Goal: Task Accomplishment & Management: Manage account settings

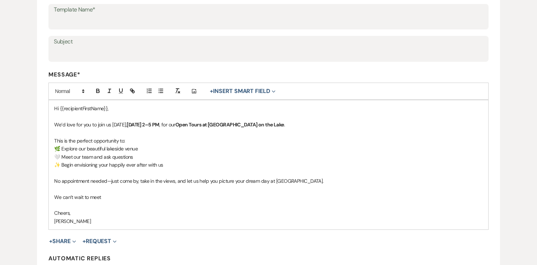
scroll to position [119, 0]
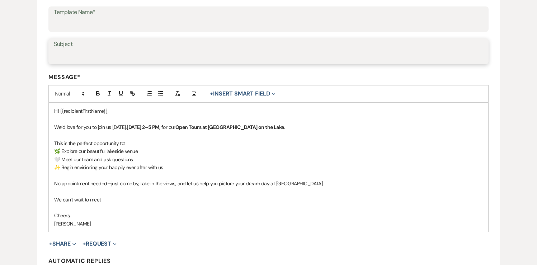
click at [104, 51] on input "Subject" at bounding box center [268, 57] width 429 height 14
type input "O"
paste input "You’re Invited – Open Tours at [GEOGRAPHIC_DATA] on the Lake ✨"
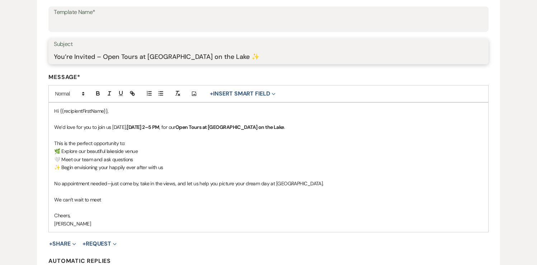
type input "You’re Invited – Open Tours at [GEOGRAPHIC_DATA] on the Lake ✨"
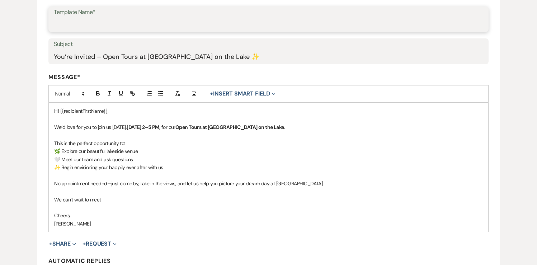
click at [82, 23] on input "Template Name*" at bounding box center [268, 24] width 429 height 14
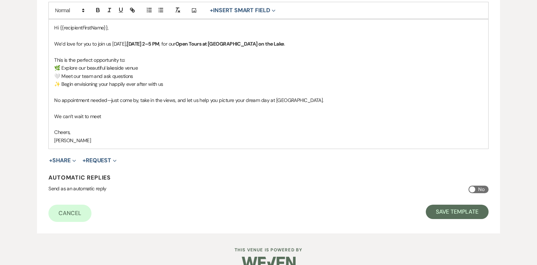
scroll to position [205, 0]
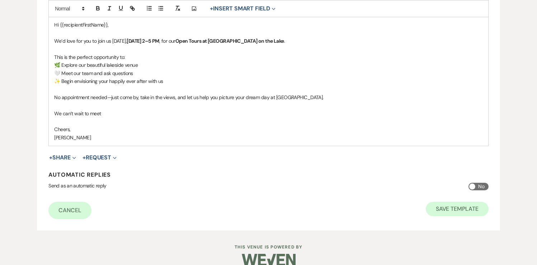
type input "Open tour (2)"
click at [461, 208] on button "Save Template" at bounding box center [457, 209] width 63 height 14
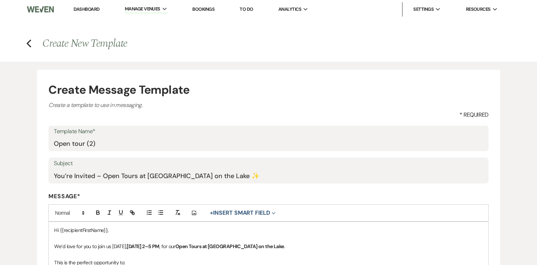
select select "Message Templates"
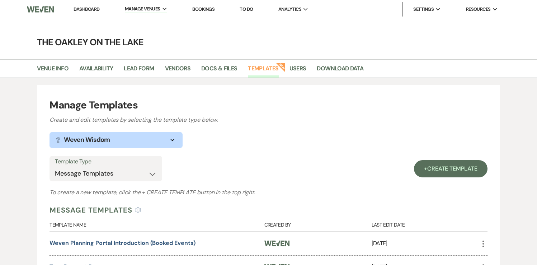
click at [87, 9] on link "Dashboard" at bounding box center [87, 9] width 26 height 6
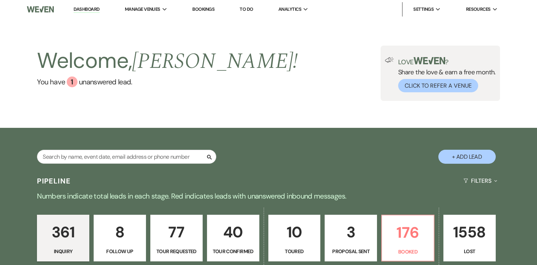
click at [296, 240] on p "10" at bounding box center [294, 232] width 43 height 24
click at [409, 140] on div "Search + Add Lead" at bounding box center [268, 150] width 517 height 38
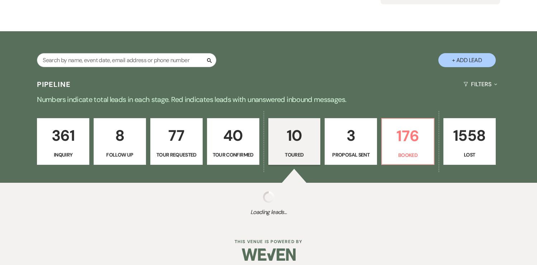
select select "5"
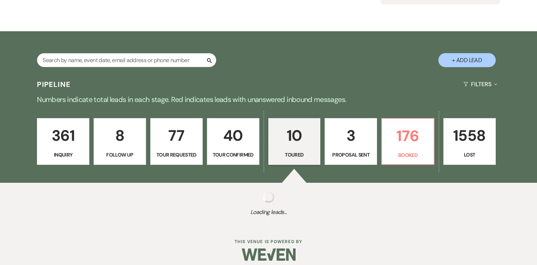
select select "5"
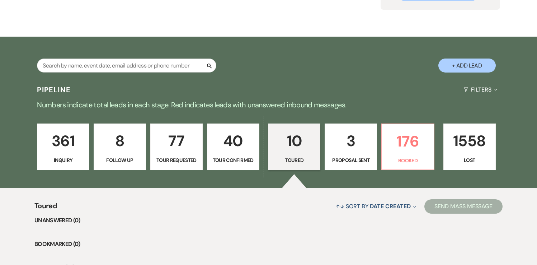
scroll to position [87, 0]
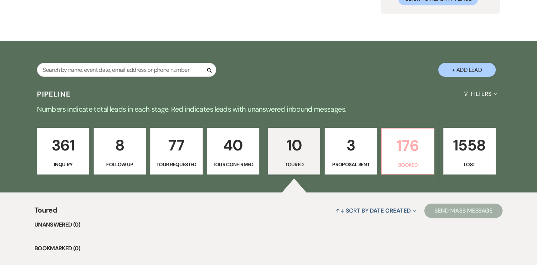
click at [409, 140] on p "176" at bounding box center [408, 146] width 43 height 24
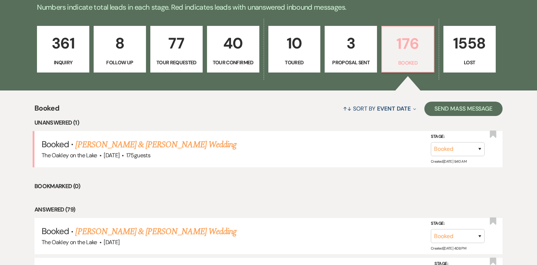
scroll to position [189, 0]
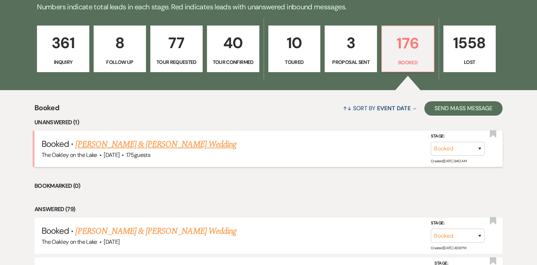
click at [177, 145] on link "[PERSON_NAME] & [PERSON_NAME] Wedding" at bounding box center [155, 144] width 161 height 13
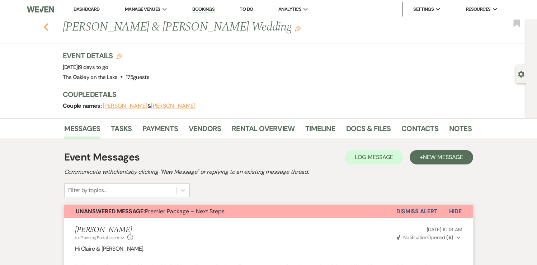
click at [46, 28] on icon "Previous" at bounding box center [45, 27] width 5 height 9
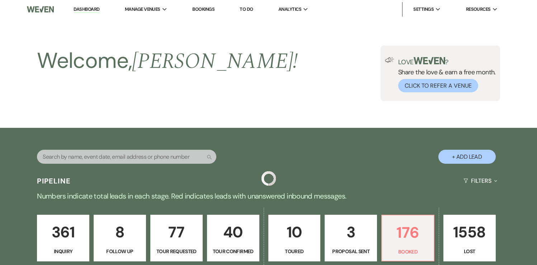
scroll to position [189, 0]
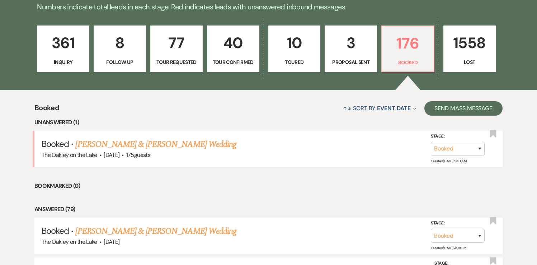
click at [247, 61] on p "Tour Confirmed" at bounding box center [233, 62] width 43 height 8
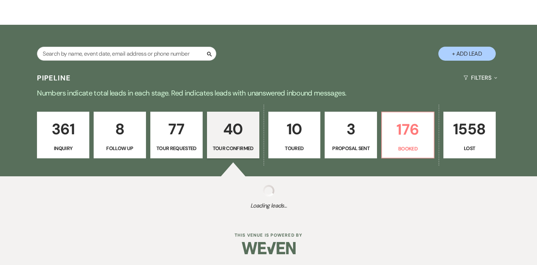
scroll to position [189, 0]
select select "4"
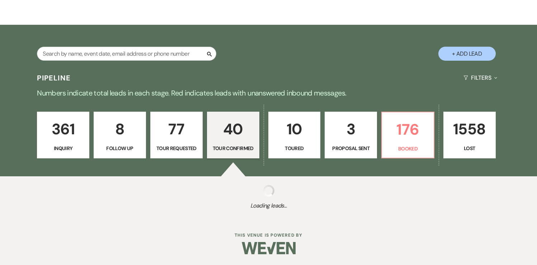
select select "4"
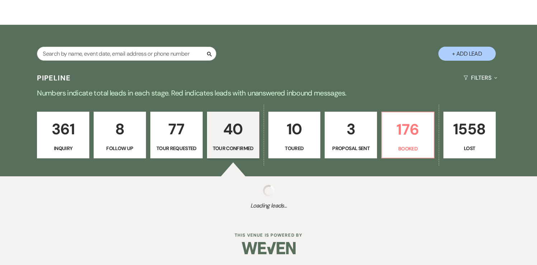
select select "4"
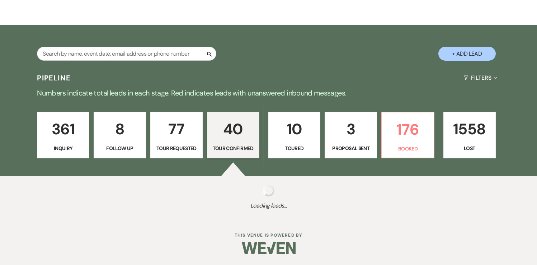
select select "4"
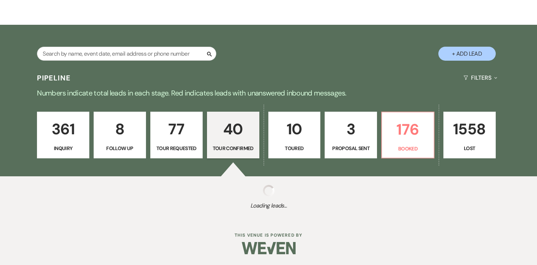
select select "4"
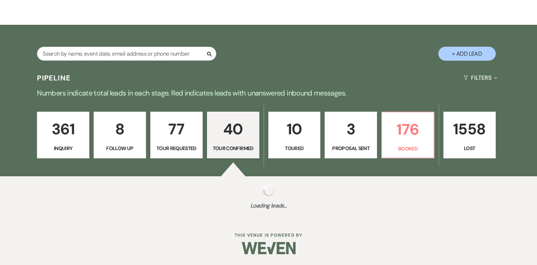
select select "4"
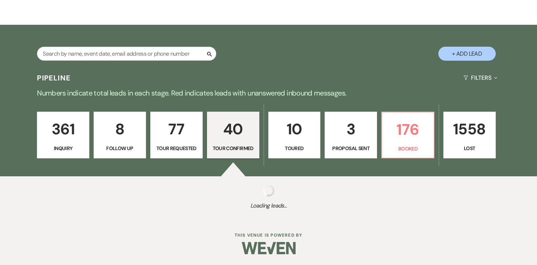
select select "4"
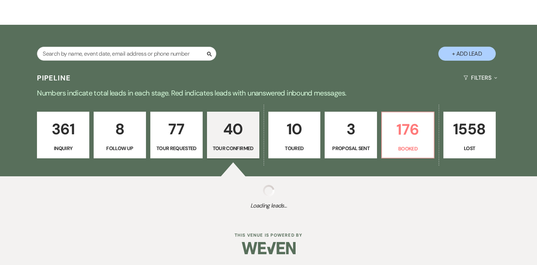
select select "4"
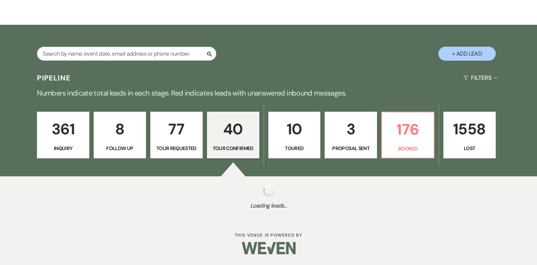
select select "4"
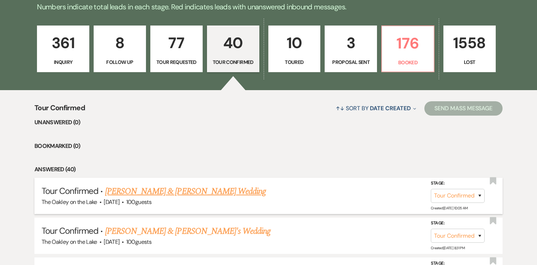
click at [169, 193] on link "[PERSON_NAME] & [PERSON_NAME] Wedding" at bounding box center [185, 191] width 161 height 13
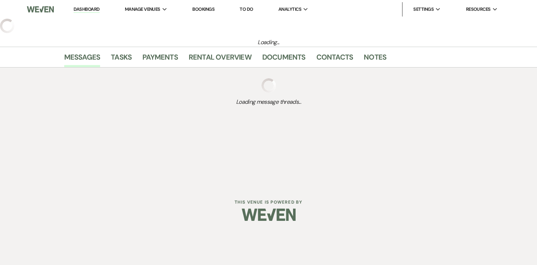
select select "4"
select select "5"
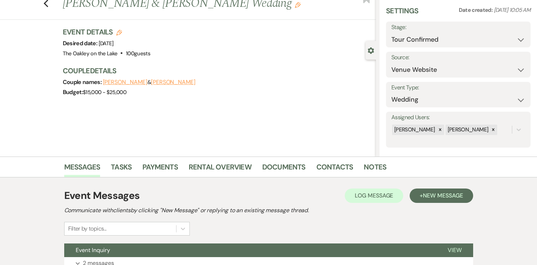
scroll to position [85, 0]
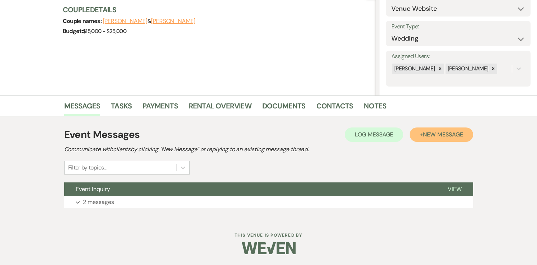
click at [445, 137] on span "New Message" at bounding box center [443, 135] width 40 height 8
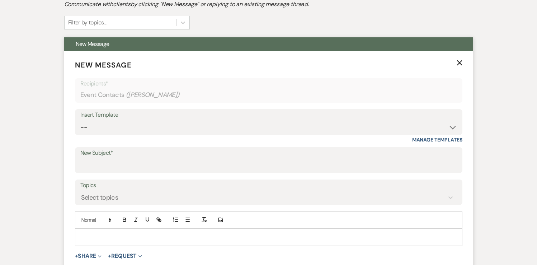
scroll to position [231, 0]
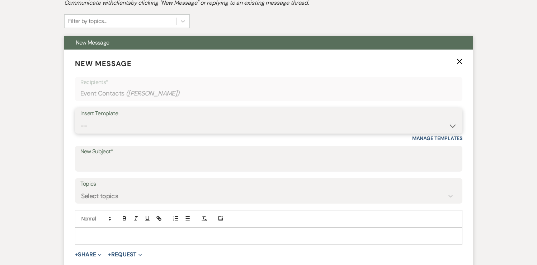
click at [144, 125] on select "-- Weven Planning Portal Introduction (Booked Events) Tour Request Response Fol…" at bounding box center [268, 126] width 377 height 14
select select "6111"
type input "You’re Invited – Open Tours at [GEOGRAPHIC_DATA] on the Lake ✨"
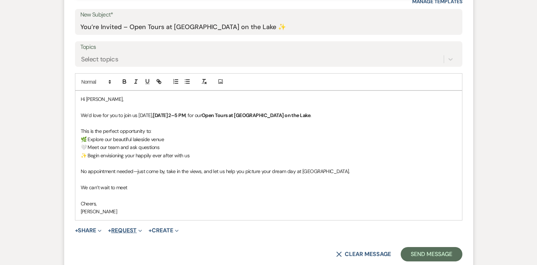
scroll to position [369, 0]
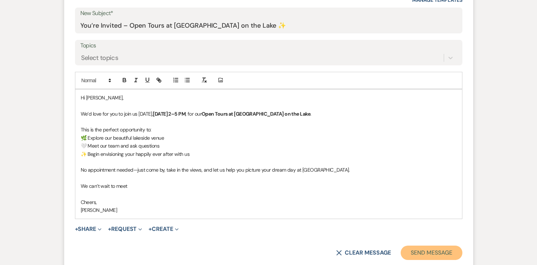
click at [437, 252] on button "Send Message" at bounding box center [431, 253] width 61 height 14
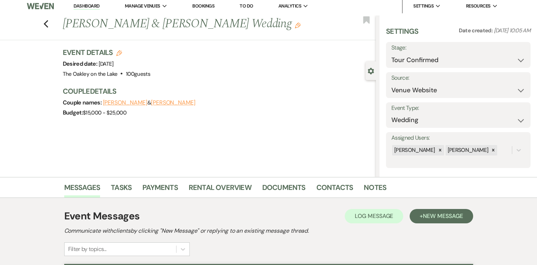
scroll to position [0, 0]
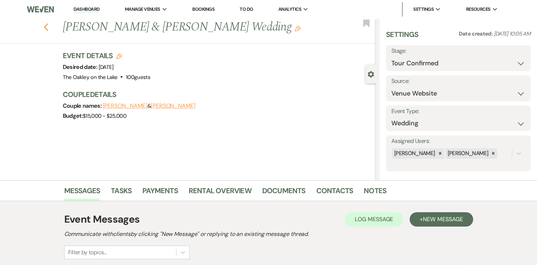
click at [46, 31] on use "button" at bounding box center [45, 27] width 5 height 8
select select "4"
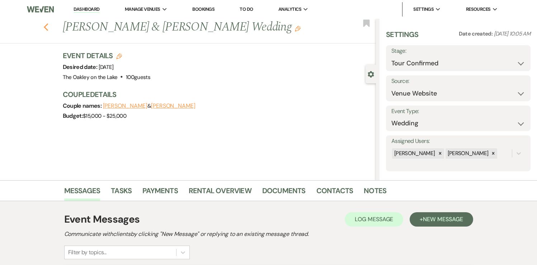
select select "4"
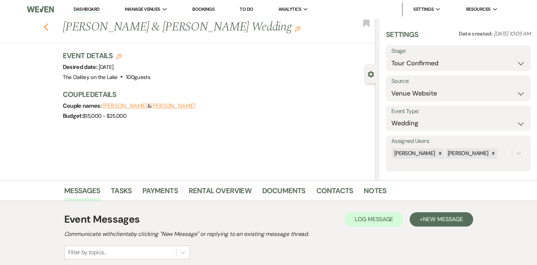
select select "4"
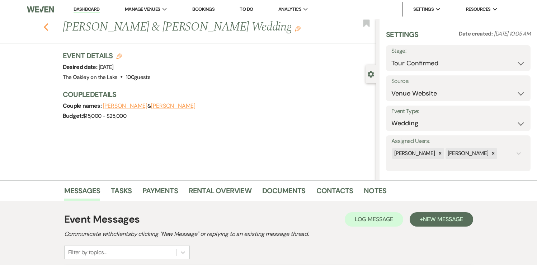
select select "4"
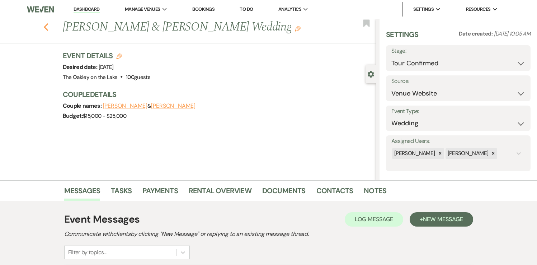
select select "4"
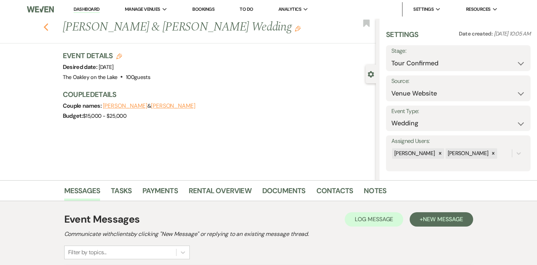
select select "4"
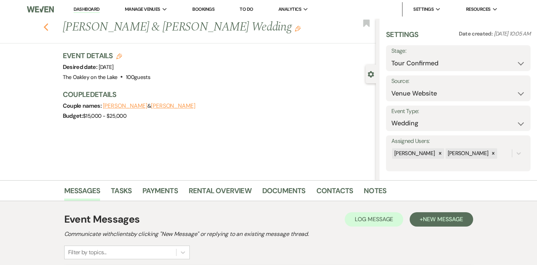
select select "4"
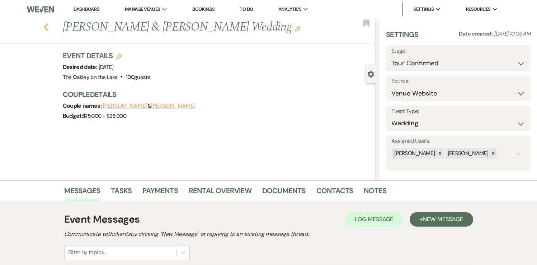
select select "4"
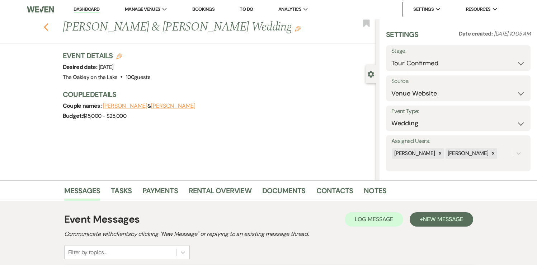
select select "4"
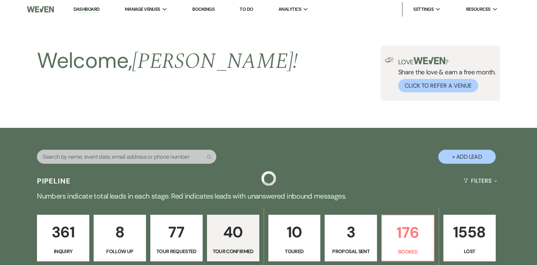
scroll to position [189, 0]
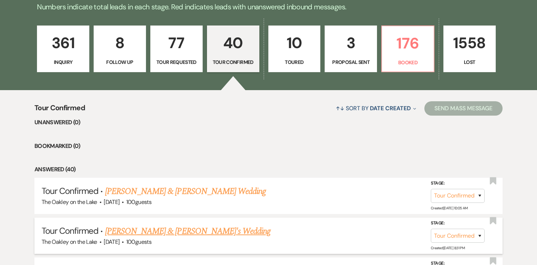
click at [132, 232] on link "[PERSON_NAME] & [PERSON_NAME]'s Wedding" at bounding box center [188, 231] width 166 height 13
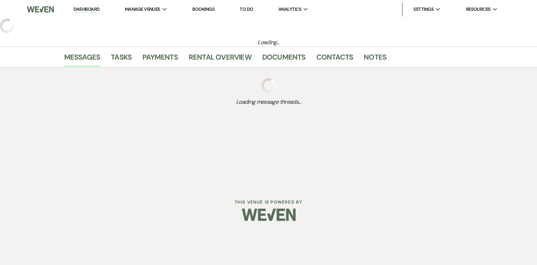
select select "4"
select select "5"
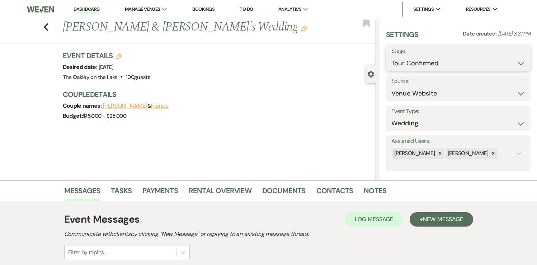
click at [435, 65] on select "Inquiry Follow Up Tour Requested Tour Confirmed Toured Proposal Sent Booked Lost" at bounding box center [459, 63] width 134 height 14
select select "5"
click at [517, 60] on button "Save" at bounding box center [516, 58] width 30 height 14
click at [47, 27] on icon "Previous" at bounding box center [45, 27] width 5 height 9
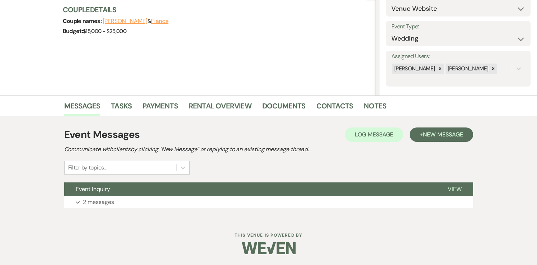
select select "4"
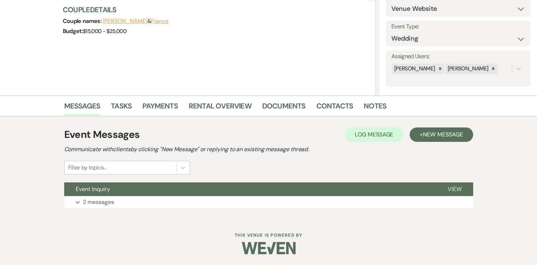
select select "4"
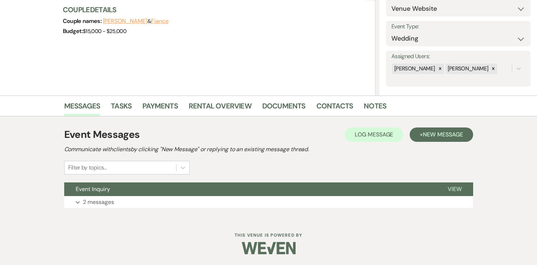
select select "4"
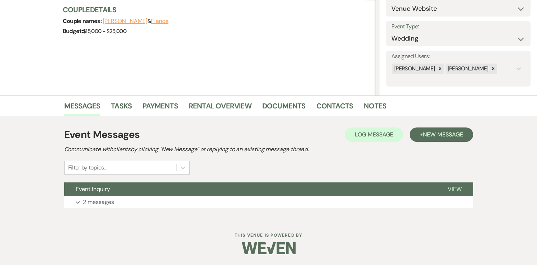
select select "4"
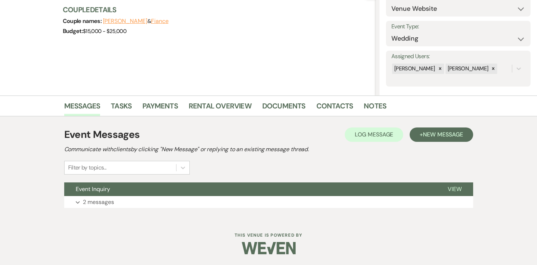
select select "4"
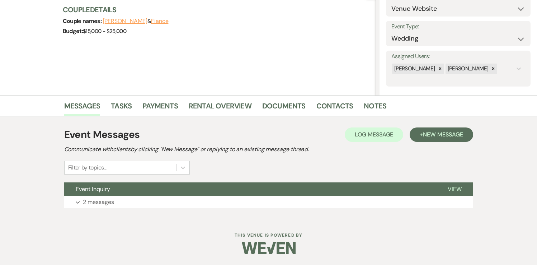
select select "4"
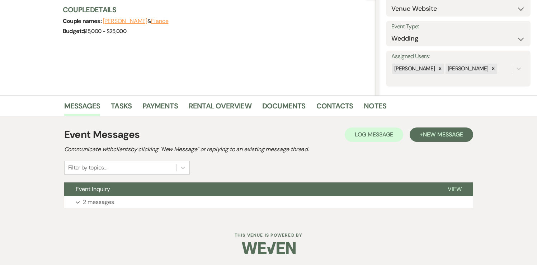
select select "4"
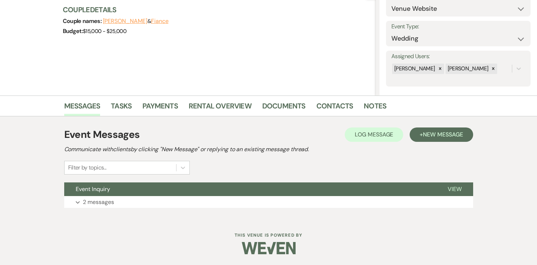
select select "4"
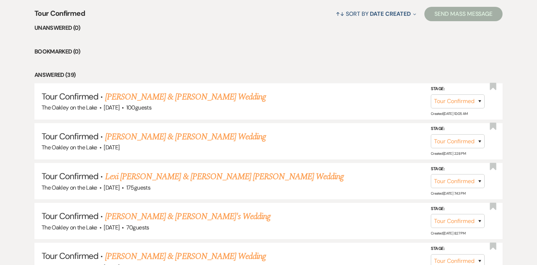
scroll to position [285, 0]
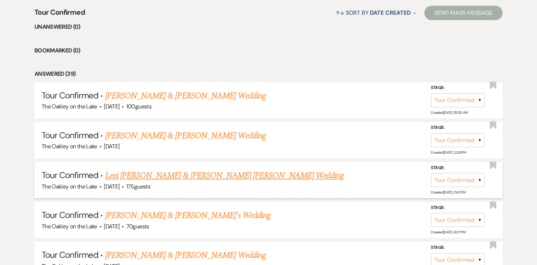
click at [187, 174] on link "Lexi [PERSON_NAME] & [PERSON_NAME] [PERSON_NAME] Wedding" at bounding box center [224, 175] width 239 height 13
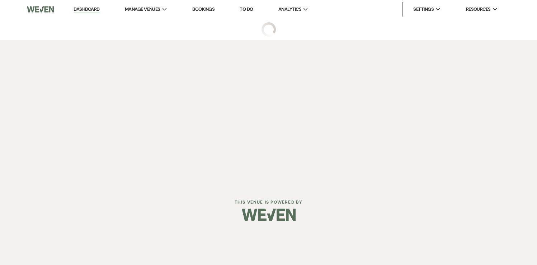
select select "4"
select select "5"
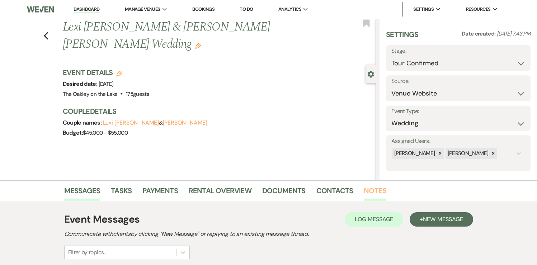
click at [366, 191] on link "Notes" at bounding box center [375, 193] width 23 height 16
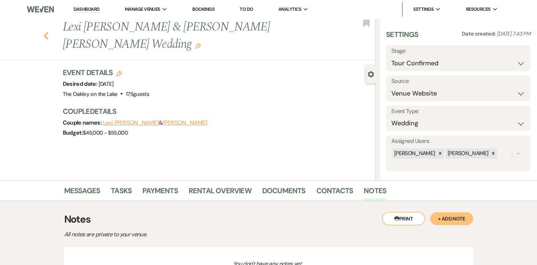
click at [45, 32] on icon "Previous" at bounding box center [45, 36] width 5 height 9
select select "4"
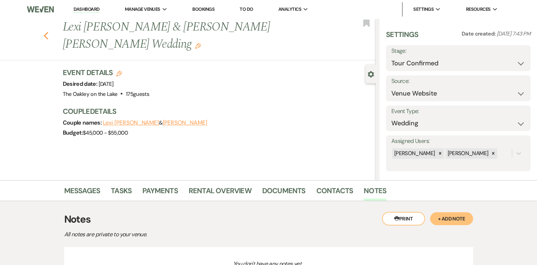
select select "4"
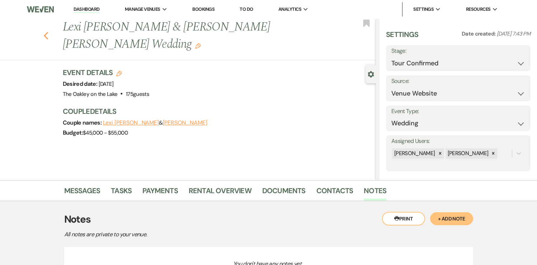
select select "4"
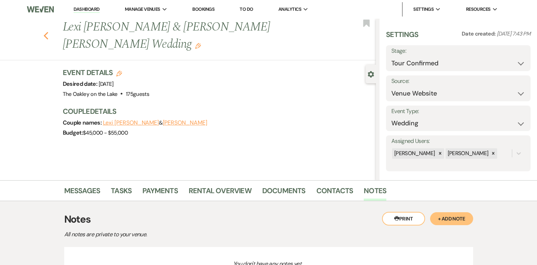
select select "4"
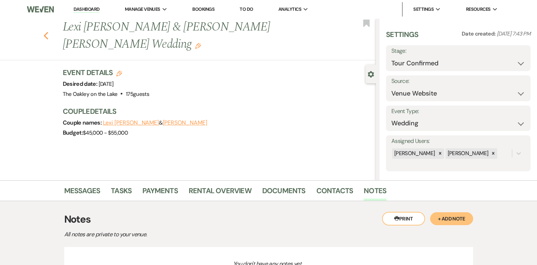
select select "4"
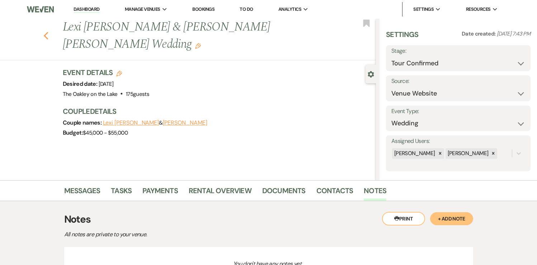
select select "4"
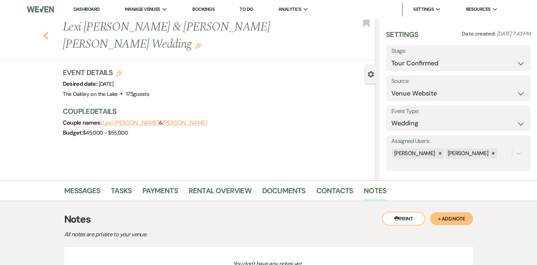
select select "4"
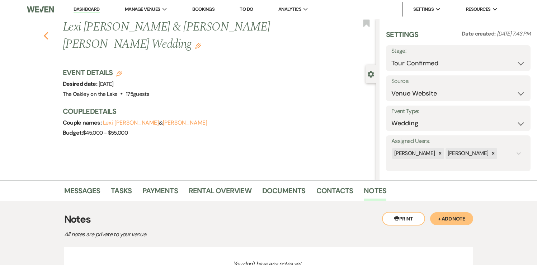
select select "4"
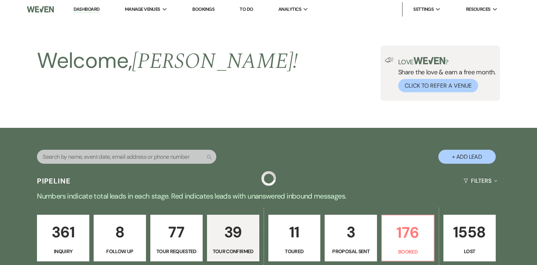
scroll to position [285, 0]
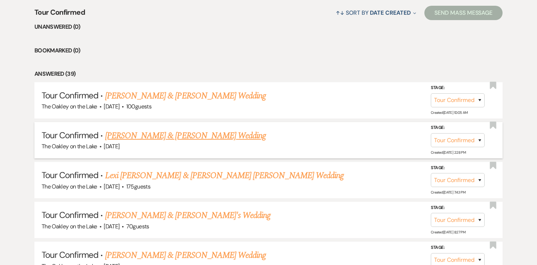
click at [155, 136] on link "[PERSON_NAME] & [PERSON_NAME] Wedding" at bounding box center [185, 135] width 161 height 13
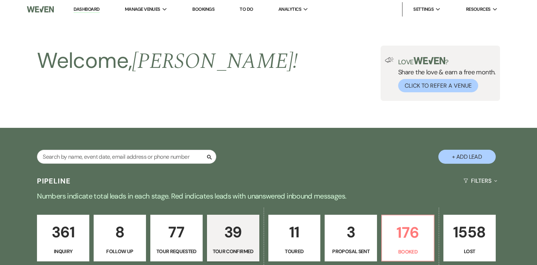
select select "4"
select select "5"
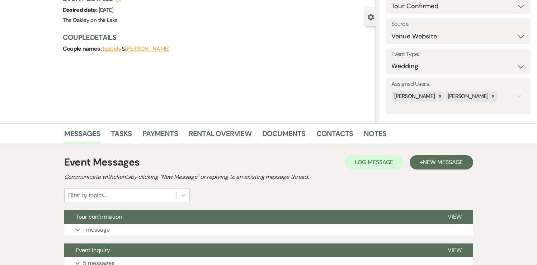
scroll to position [118, 0]
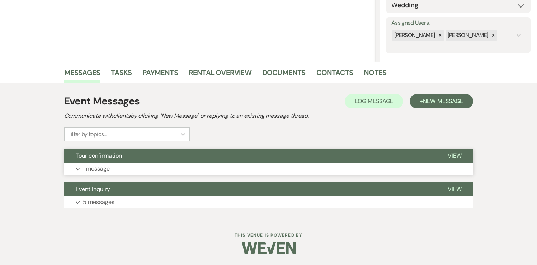
click at [453, 154] on span "View" at bounding box center [455, 156] width 14 height 8
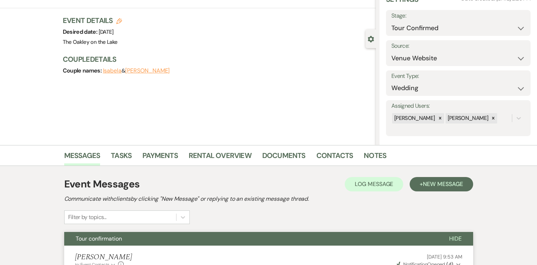
scroll to position [0, 0]
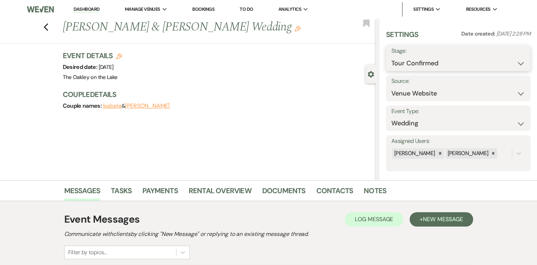
click at [425, 61] on select "Inquiry Follow Up Tour Requested Tour Confirmed Toured Proposal Sent Booked Lost" at bounding box center [459, 63] width 134 height 14
select select "8"
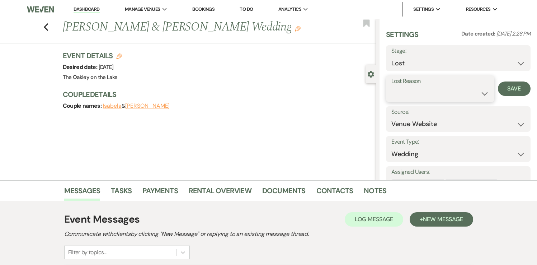
click at [416, 91] on select "Booked Elsewhere Budget Date Unavailable No Response Not a Good Match Capacity …" at bounding box center [441, 94] width 98 height 14
select select "1"
click at [477, 94] on input "Other" at bounding box center [478, 94] width 38 height 14
click at [494, 97] on input "No show twice" at bounding box center [478, 94] width 38 height 14
type input "No show"
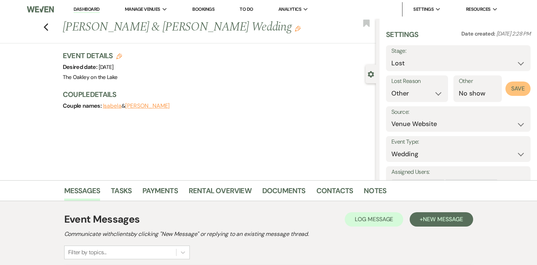
click at [520, 89] on button "Save" at bounding box center [518, 88] width 25 height 14
click at [46, 24] on icon "Previous" at bounding box center [45, 27] width 5 height 9
select select "4"
select select "8"
select select "1"
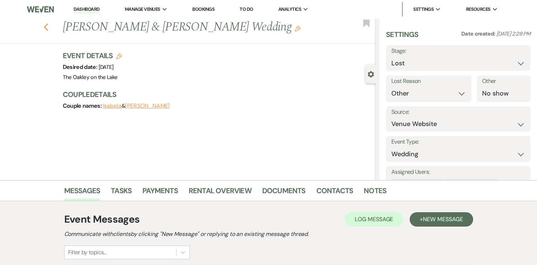
select select "4"
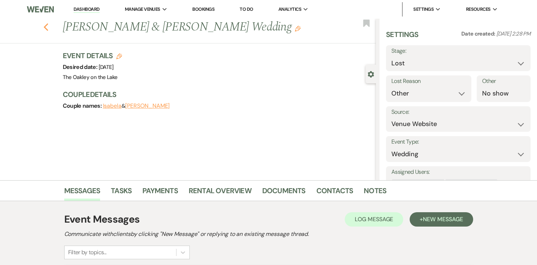
select select "4"
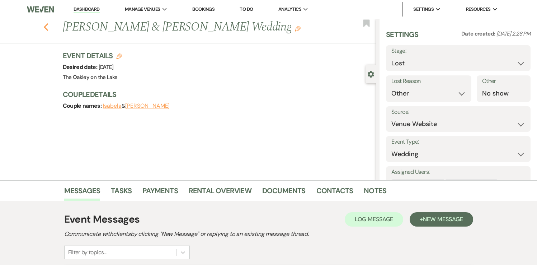
select select "4"
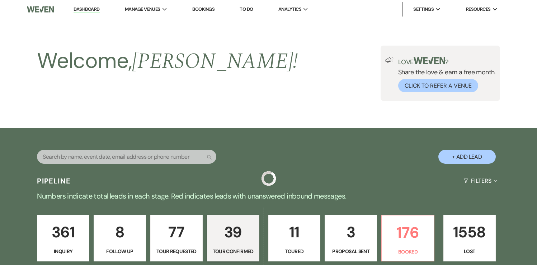
scroll to position [285, 0]
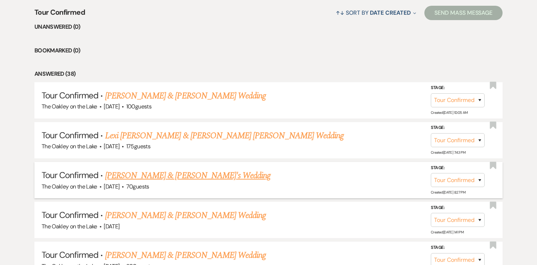
click at [125, 176] on link "[PERSON_NAME] & [PERSON_NAME]'s Wedding" at bounding box center [188, 175] width 166 height 13
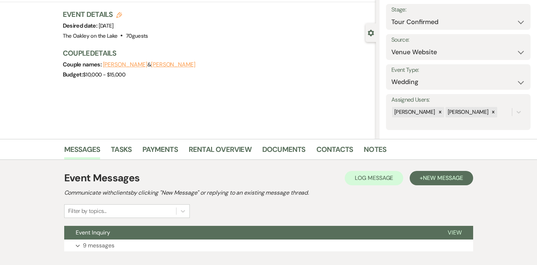
scroll to position [85, 0]
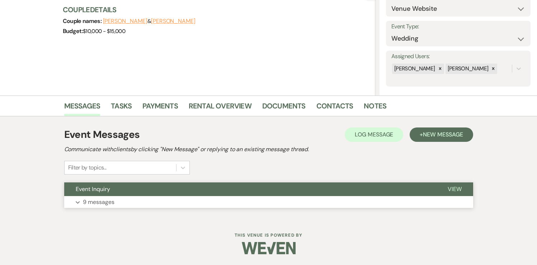
click at [456, 190] on span "View" at bounding box center [455, 189] width 14 height 8
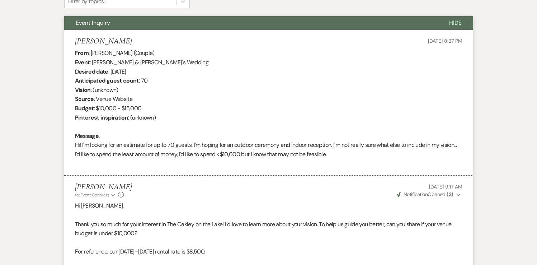
scroll to position [0, 0]
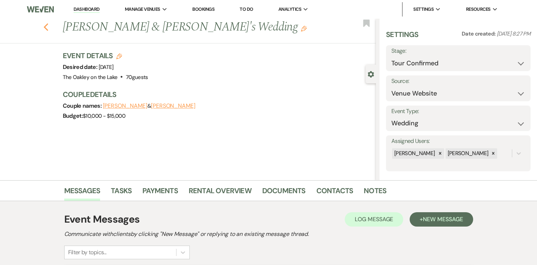
click at [44, 28] on icon "Previous" at bounding box center [45, 27] width 5 height 9
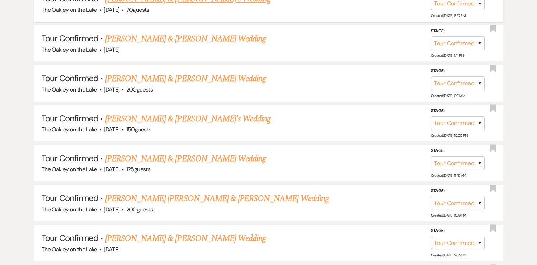
scroll to position [463, 0]
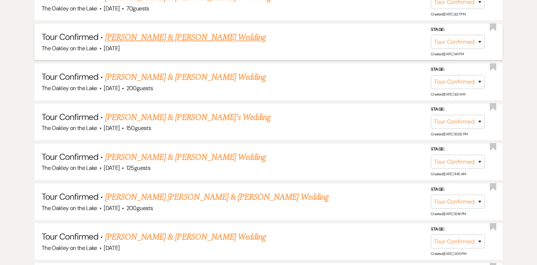
click at [178, 37] on link "[PERSON_NAME] & [PERSON_NAME] Wedding" at bounding box center [185, 37] width 161 height 13
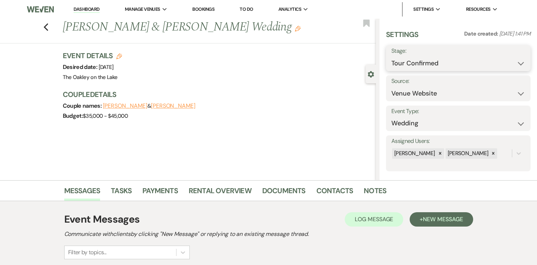
click at [403, 65] on select "Inquiry Follow Up Tour Requested Tour Confirmed Toured Proposal Sent Booked Lost" at bounding box center [459, 63] width 134 height 14
click at [518, 60] on button "Save" at bounding box center [516, 58] width 30 height 14
click at [378, 191] on link "Notes" at bounding box center [375, 193] width 23 height 16
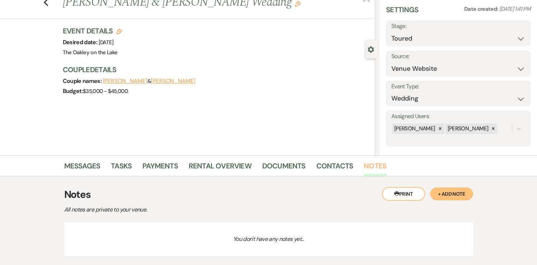
scroll to position [69, 0]
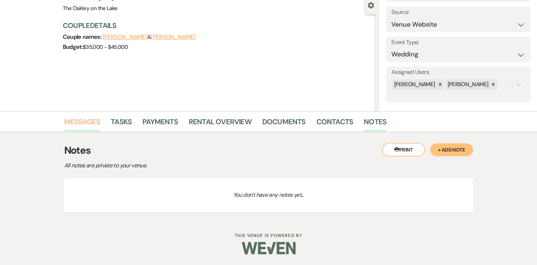
click at [81, 122] on link "Messages" at bounding box center [82, 124] width 36 height 16
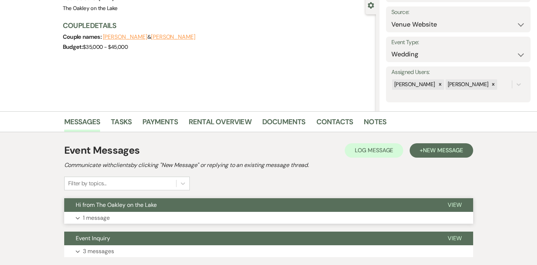
click at [455, 204] on span "View" at bounding box center [455, 205] width 14 height 8
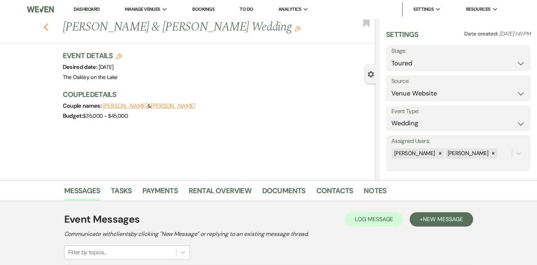
click at [46, 27] on icon "Previous" at bounding box center [45, 27] width 5 height 9
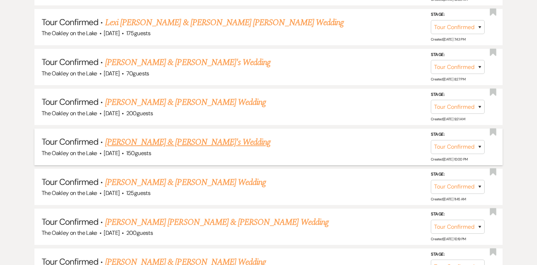
scroll to position [397, 0]
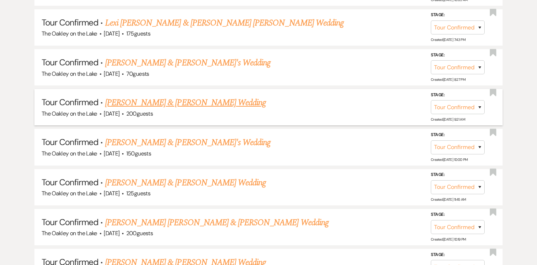
click at [161, 102] on link "[PERSON_NAME] & [PERSON_NAME] Wedding" at bounding box center [185, 102] width 161 height 13
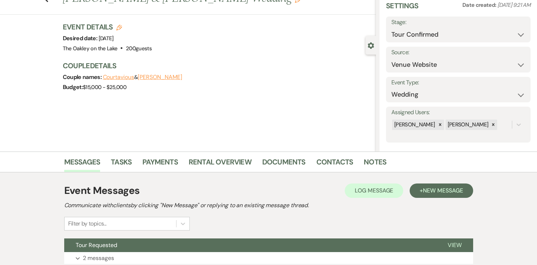
scroll to position [85, 0]
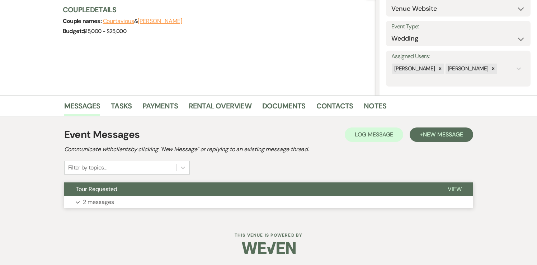
click at [457, 190] on span "View" at bounding box center [455, 189] width 14 height 8
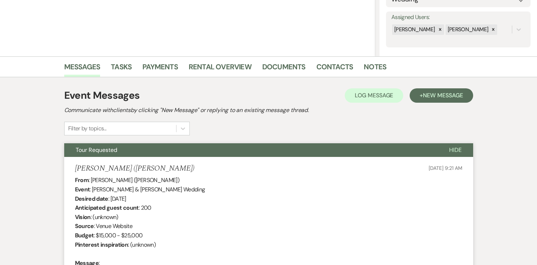
scroll to position [123, 0]
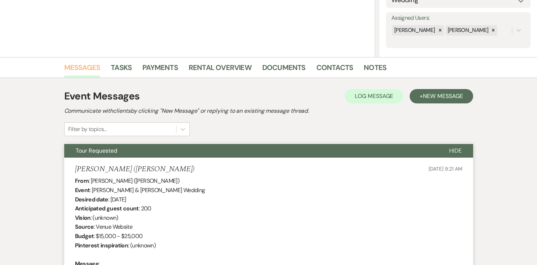
click at [89, 68] on link "Messages" at bounding box center [82, 70] width 36 height 16
click at [446, 96] on span "New Message" at bounding box center [443, 96] width 40 height 8
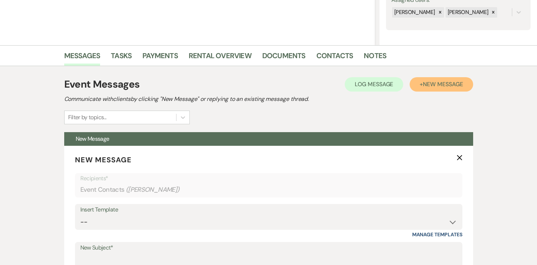
scroll to position [136, 0]
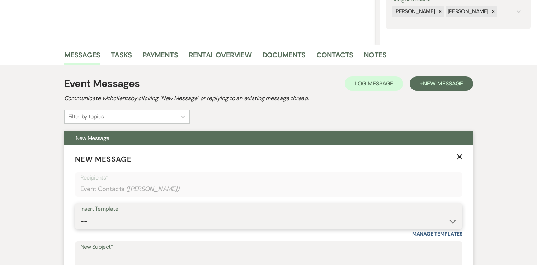
click at [184, 220] on select "-- Weven Planning Portal Introduction (Booked Events) Tour Request Response Fol…" at bounding box center [268, 221] width 377 height 14
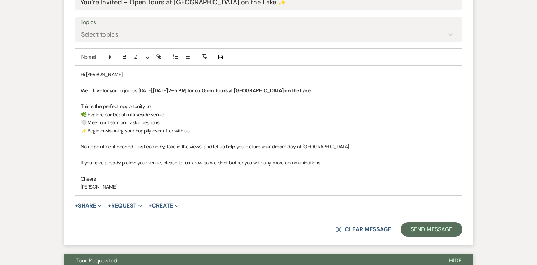
scroll to position [405, 0]
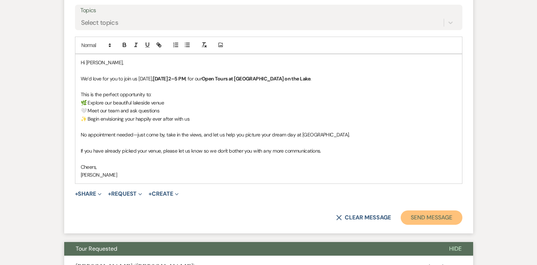
click at [429, 219] on button "Send Message" at bounding box center [431, 217] width 61 height 14
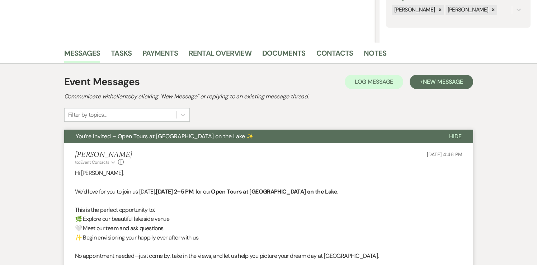
scroll to position [0, 0]
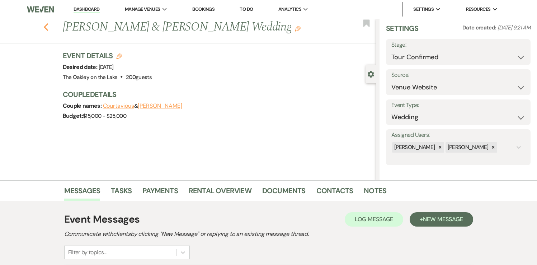
click at [46, 25] on use "button" at bounding box center [45, 27] width 5 height 8
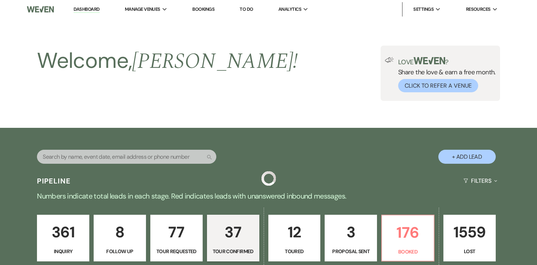
scroll to position [397, 0]
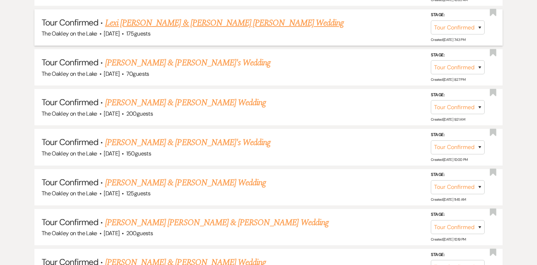
click at [153, 21] on link "Lexi [PERSON_NAME] & [PERSON_NAME] [PERSON_NAME] Wedding" at bounding box center [224, 23] width 239 height 13
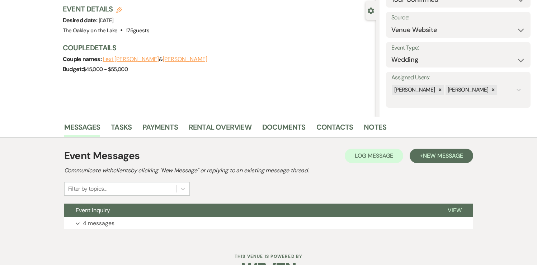
scroll to position [85, 0]
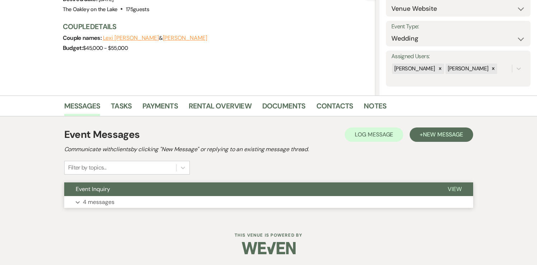
click at [454, 188] on span "View" at bounding box center [455, 189] width 14 height 8
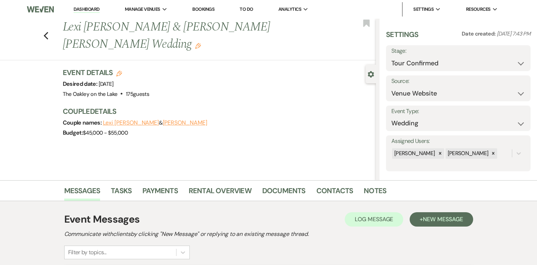
scroll to position [0, 0]
click at [470, 64] on select "Inquiry Follow Up Tour Requested Tour Confirmed Toured Proposal Sent Booked Lost" at bounding box center [459, 63] width 134 height 14
click at [509, 61] on button "Save" at bounding box center [516, 58] width 30 height 14
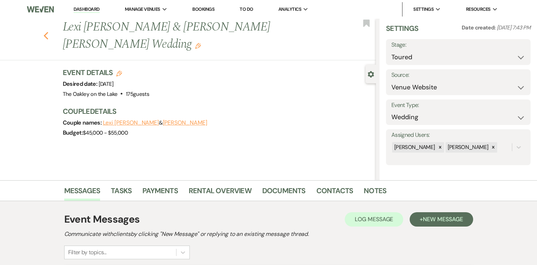
click at [45, 32] on use "button" at bounding box center [45, 36] width 5 height 8
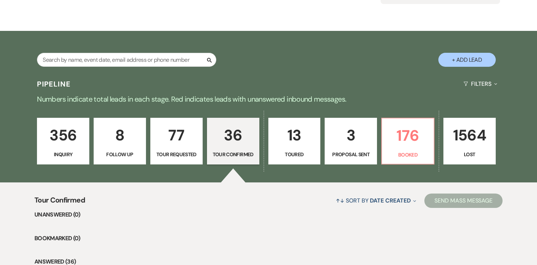
scroll to position [97, 0]
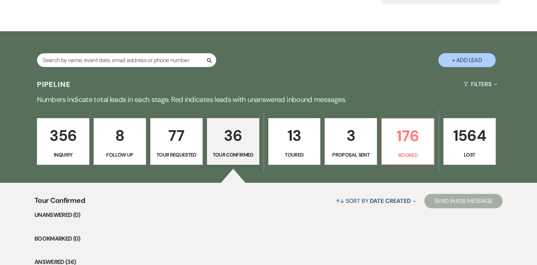
click at [180, 131] on p "77" at bounding box center [176, 135] width 43 height 24
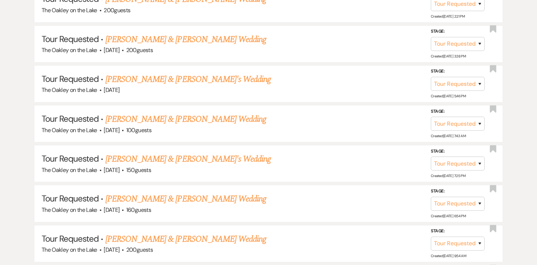
scroll to position [3202, 0]
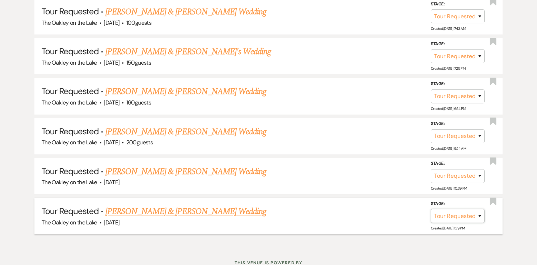
click at [465, 209] on select "Inquiry Follow Up Tour Requested Tour Confirmed Toured Proposal Sent Booked Lost" at bounding box center [458, 216] width 54 height 14
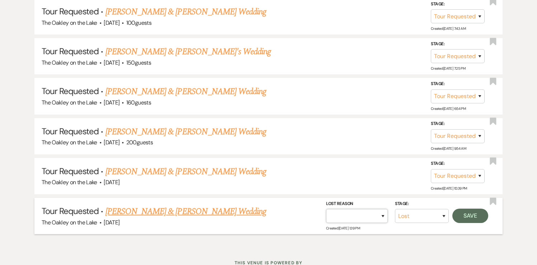
click at [356, 209] on select "Booked Elsewhere Budget Date Unavailable No Response Not a Good Match Capacity …" at bounding box center [357, 216] width 62 height 14
click at [471, 209] on button "Save" at bounding box center [471, 216] width 36 height 14
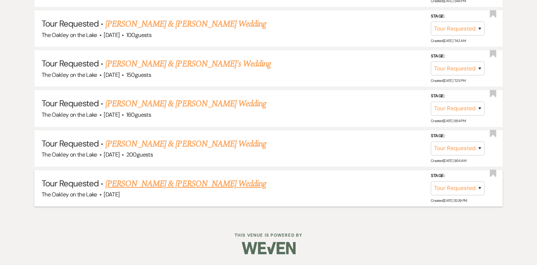
scroll to position [3163, 0]
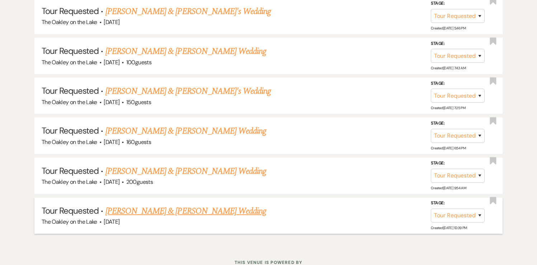
click at [192, 205] on link "[PERSON_NAME] & [PERSON_NAME] Wedding" at bounding box center [186, 211] width 161 height 13
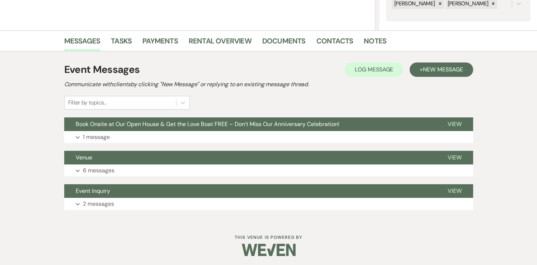
scroll to position [151, 0]
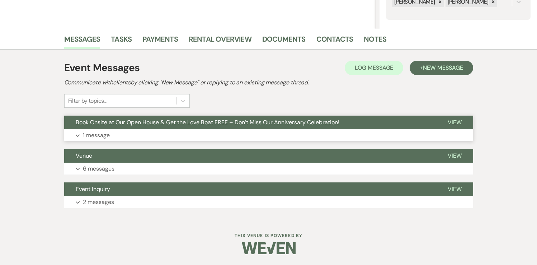
click at [459, 122] on span "View" at bounding box center [455, 122] width 14 height 8
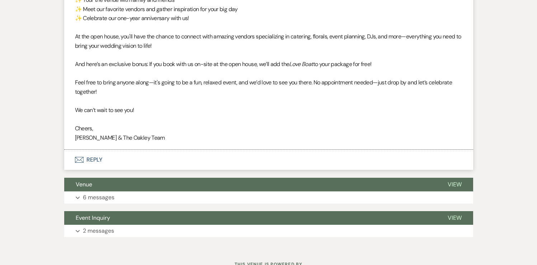
scroll to position [357, 0]
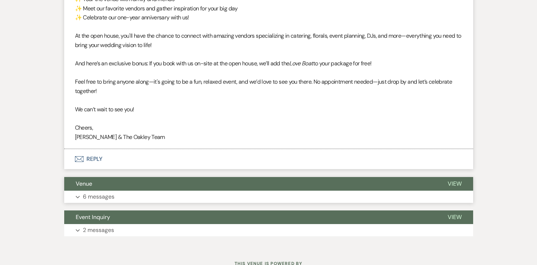
click at [455, 182] on span "View" at bounding box center [455, 184] width 14 height 8
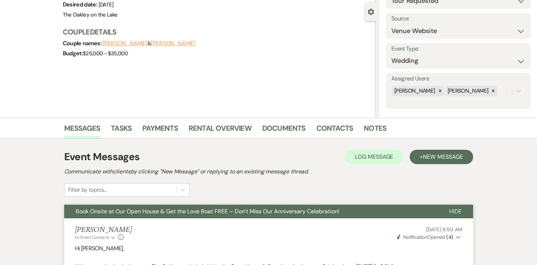
scroll to position [0, 0]
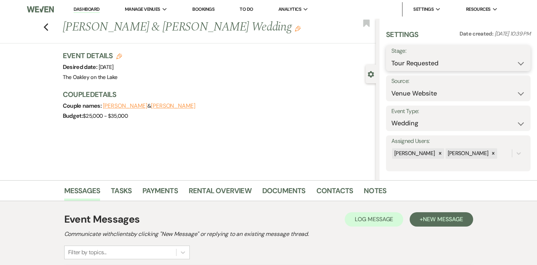
click at [523, 62] on select "Inquiry Follow Up Tour Requested Tour Confirmed Toured Proposal Sent Booked Lost" at bounding box center [459, 63] width 134 height 14
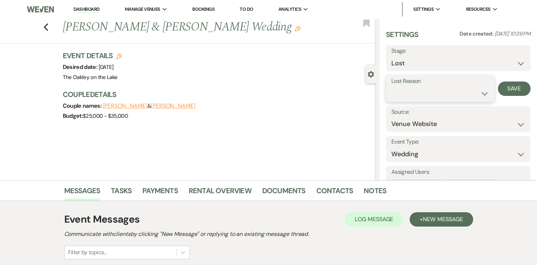
click at [420, 96] on select "Booked Elsewhere Budget Date Unavailable No Response Not a Good Match Capacity …" at bounding box center [441, 94] width 98 height 14
click at [516, 90] on button "Save" at bounding box center [514, 88] width 33 height 14
click at [45, 27] on use "button" at bounding box center [45, 27] width 5 height 8
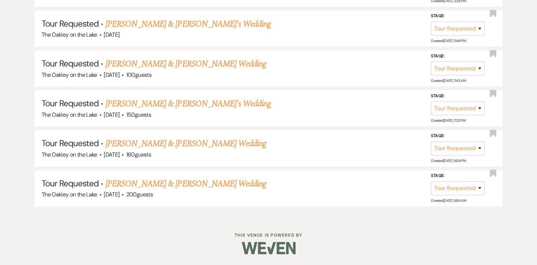
scroll to position [3123, 0]
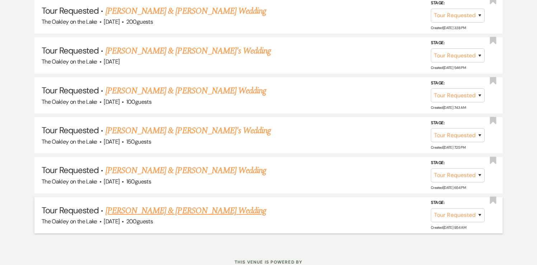
click at [155, 204] on link "[PERSON_NAME] & [PERSON_NAME] Wedding" at bounding box center [186, 210] width 161 height 13
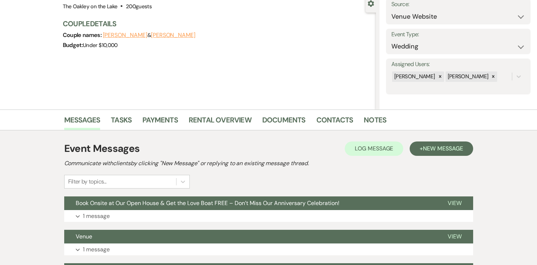
scroll to position [151, 0]
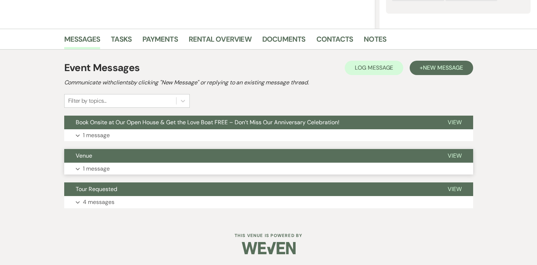
click at [458, 156] on span "View" at bounding box center [455, 156] width 14 height 8
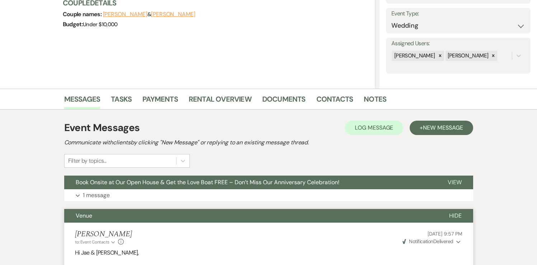
scroll to position [0, 0]
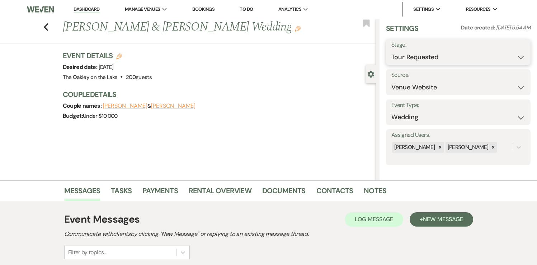
click at [509, 54] on select "Inquiry Follow Up Tour Requested Tour Confirmed Toured Proposal Sent Booked Lost" at bounding box center [459, 57] width 134 height 14
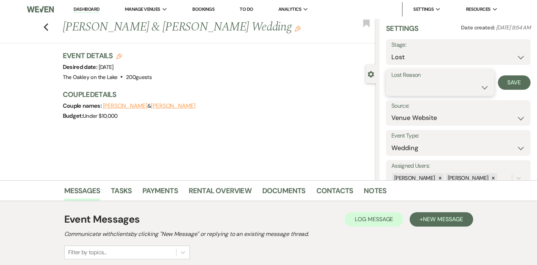
click at [454, 86] on select "Booked Elsewhere Budget Date Unavailable No Response Not a Good Match Capacity …" at bounding box center [441, 87] width 98 height 14
click at [511, 87] on button "Save" at bounding box center [514, 82] width 33 height 14
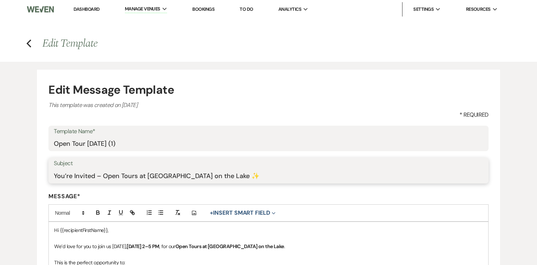
drag, startPoint x: 56, startPoint y: 174, endPoint x: 219, endPoint y: 184, distance: 163.3
click at [219, 184] on form "Edit Message Template This template was created on Aug 19, 2025 * Required Temp…" at bounding box center [268, 253] width 463 height 366
click at [230, 179] on input "You’re Invited – Open Tours at [GEOGRAPHIC_DATA] on the Lake ✨" at bounding box center [268, 176] width 429 height 14
drag, startPoint x: 55, startPoint y: 174, endPoint x: 188, endPoint y: 186, distance: 133.7
click at [188, 186] on form "Edit Message Template This template was created on Aug 19, 2025 * Required Temp…" at bounding box center [268, 253] width 463 height 366
